Goal: Task Accomplishment & Management: Manage account settings

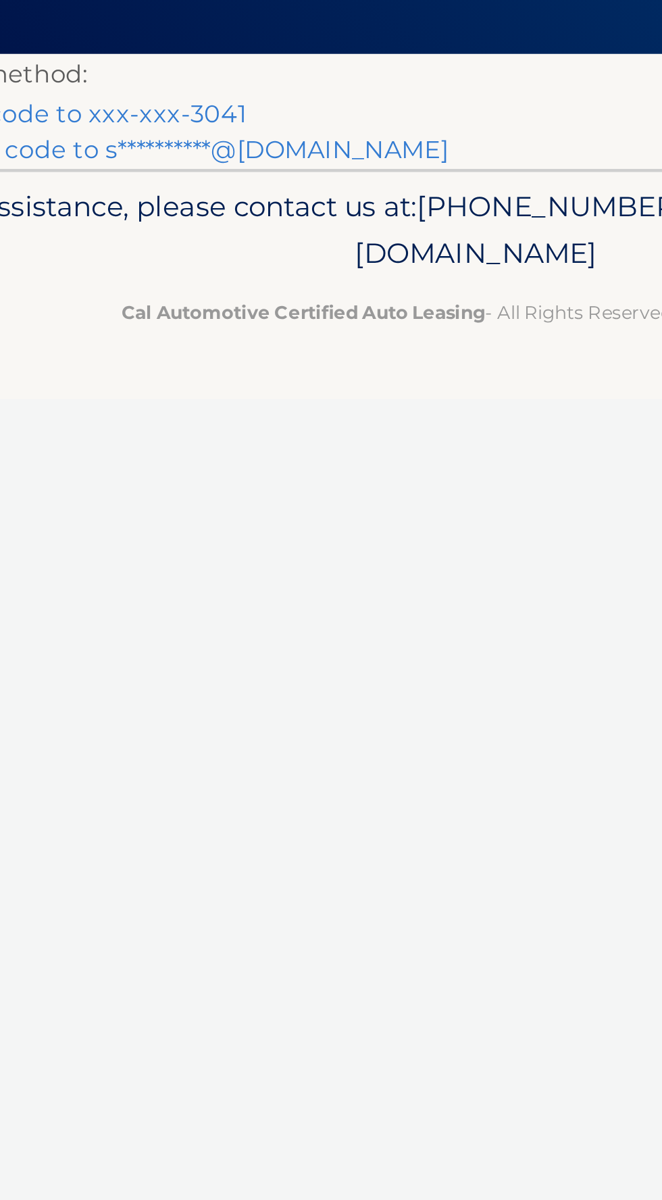
click at [221, 191] on link "Text my security code to xxx-xxx-3041" at bounding box center [124, 192] width 209 height 13
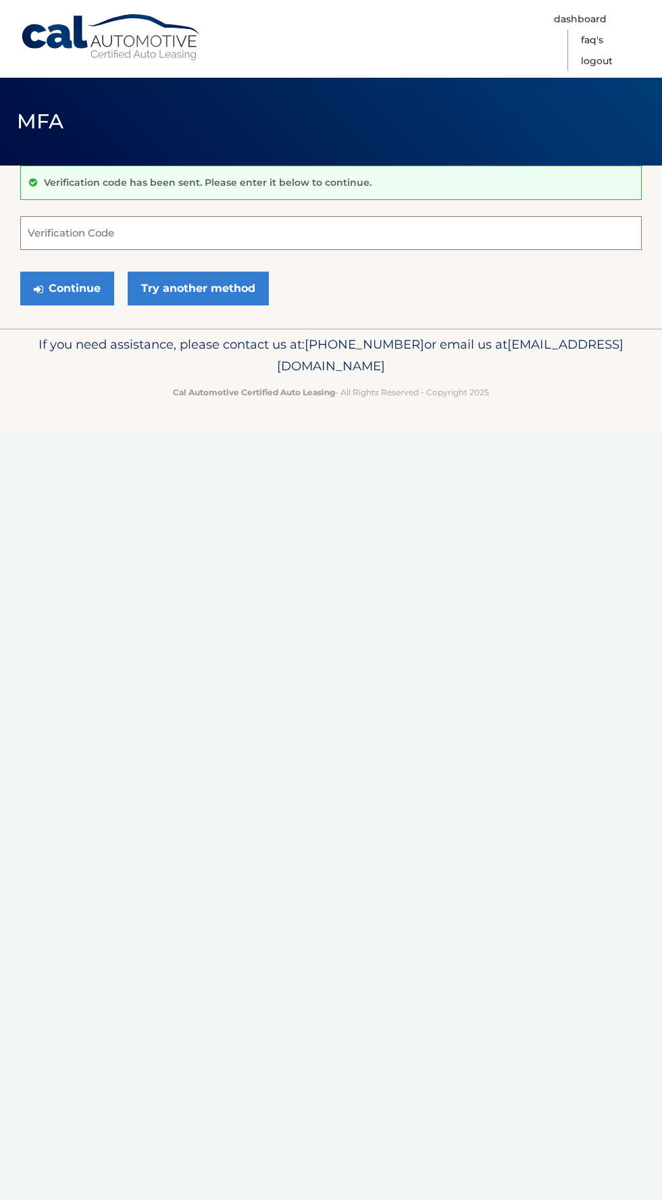
click at [351, 236] on input "Verification Code" at bounding box center [331, 233] width 622 height 34
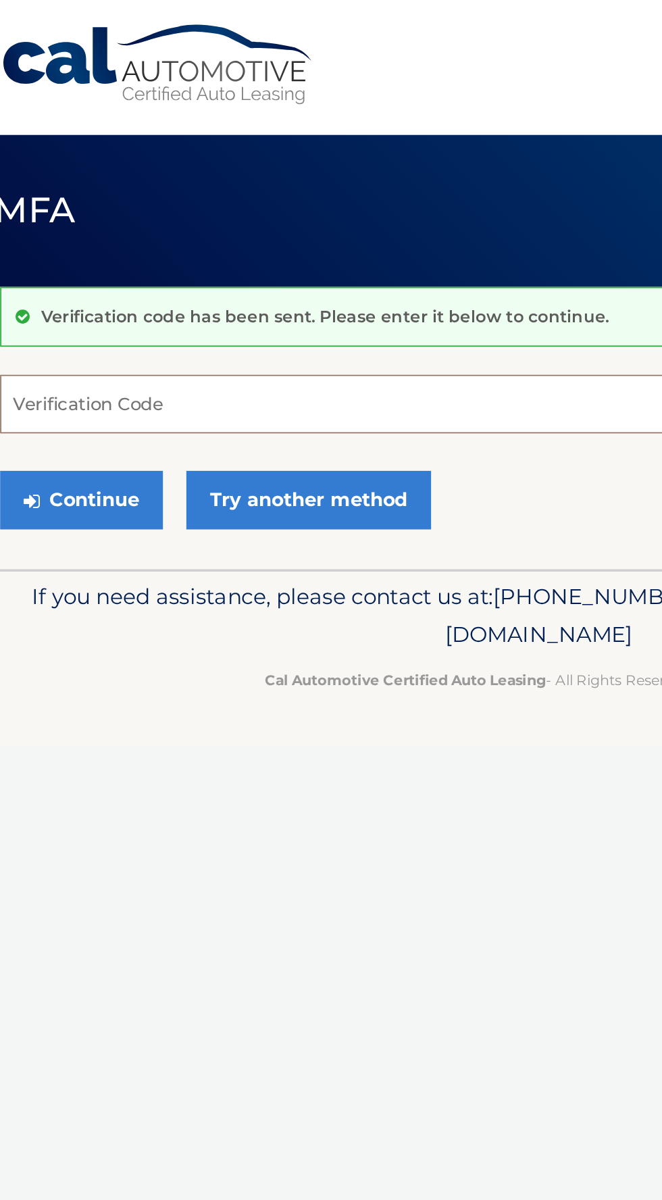
click at [89, 229] on input "Verification Code" at bounding box center [331, 233] width 622 height 34
click at [64, 183] on p "Verification code has been sent. Please enter it below to continue." at bounding box center [208, 182] width 328 height 12
paste input "737280"
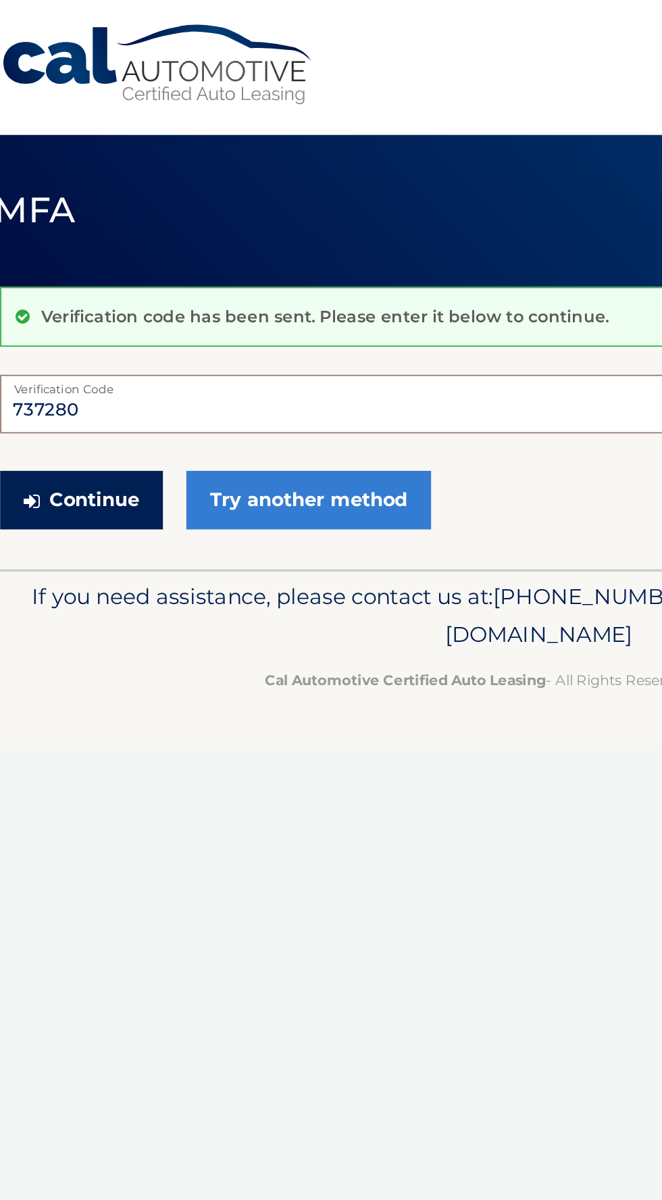
type input "737280"
click at [83, 293] on button "Continue" at bounding box center [67, 289] width 94 height 34
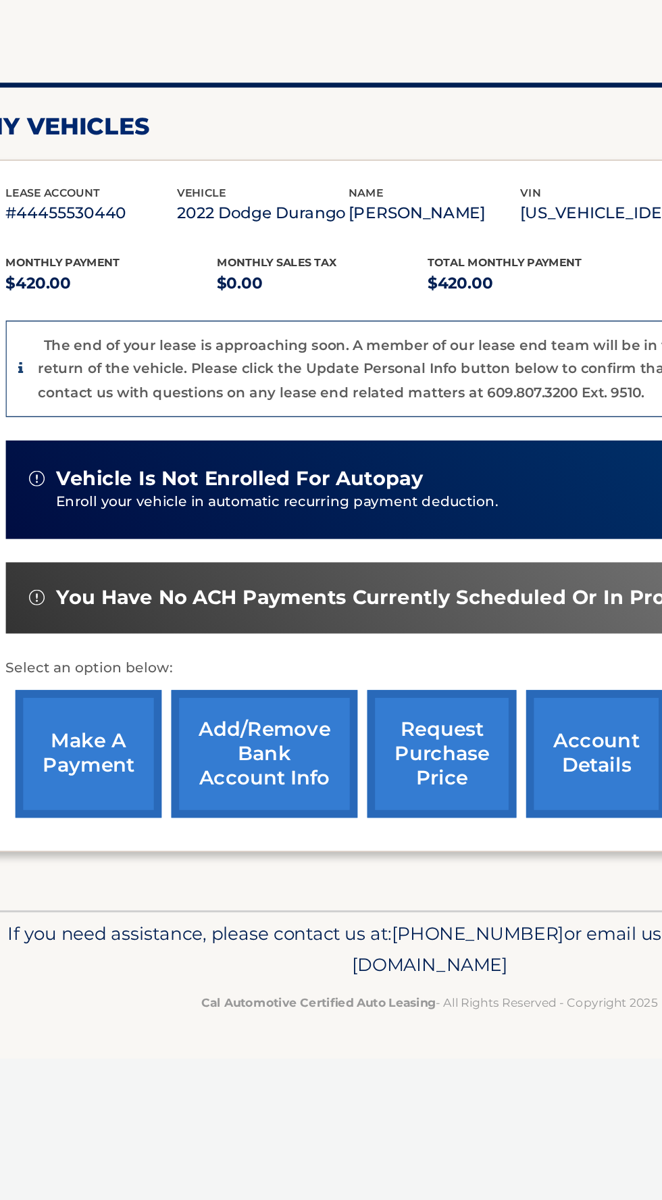
click at [457, 694] on link "account details" at bounding box center [446, 692] width 97 height 89
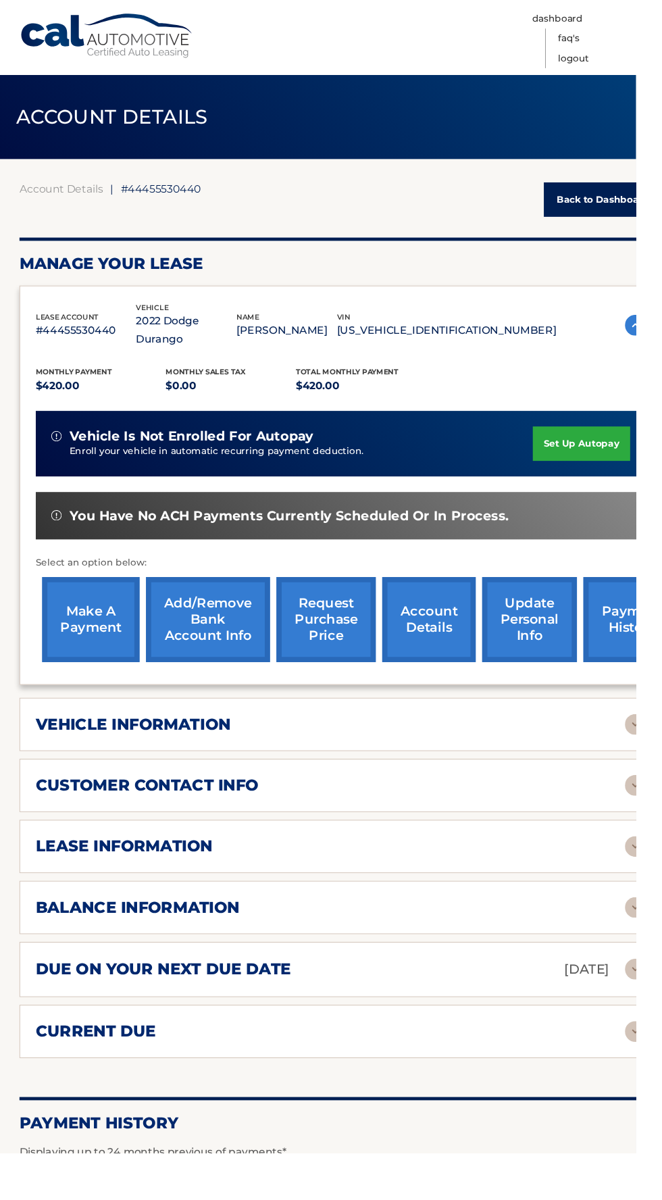
click at [575, 871] on div "lease information" at bounding box center [344, 881] width 614 height 20
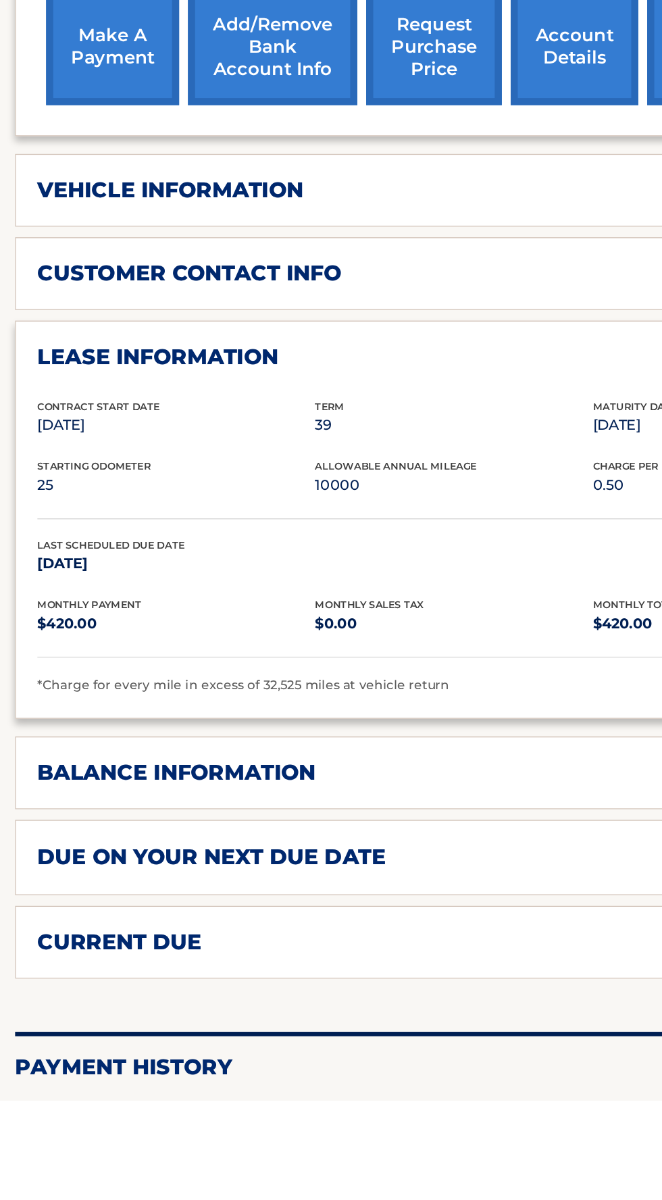
scroll to position [253, 0]
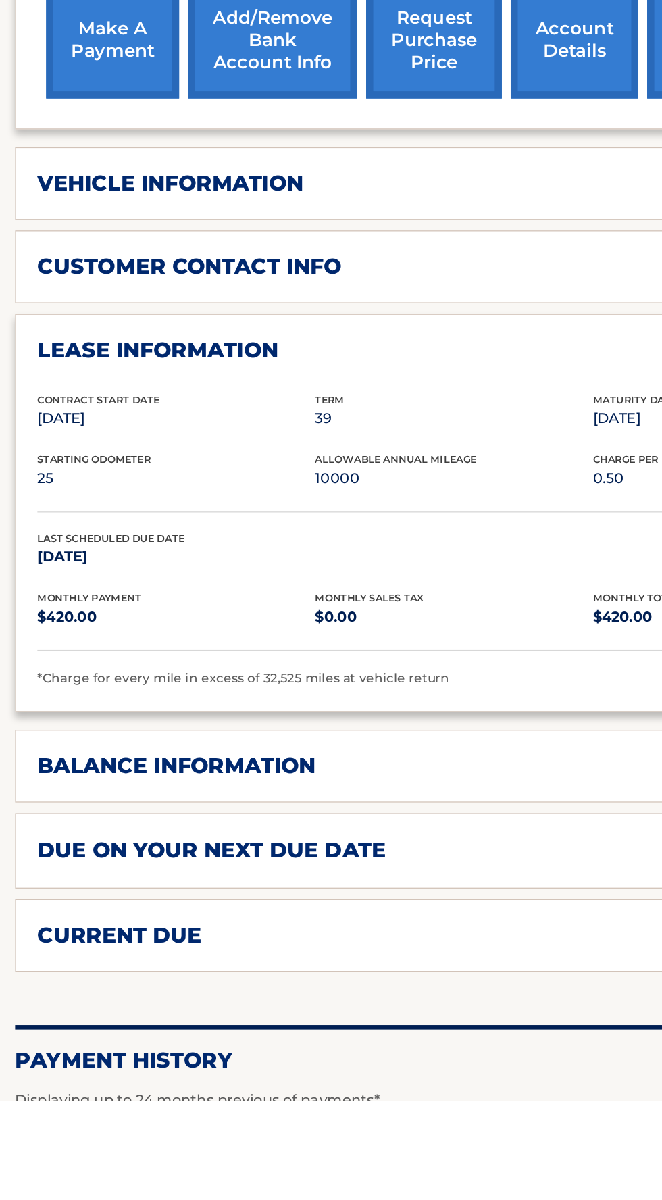
click at [398, 935] on div "balance information" at bounding box center [344, 945] width 614 height 20
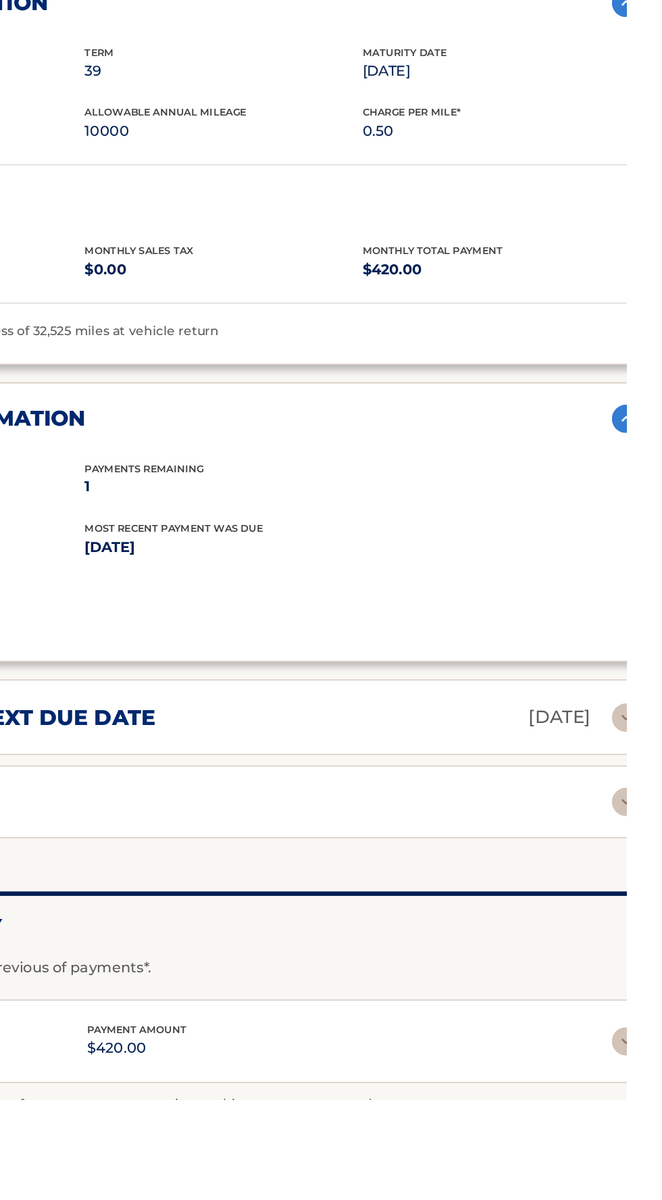
scroll to position [534, 0]
